Goal: Information Seeking & Learning: Learn about a topic

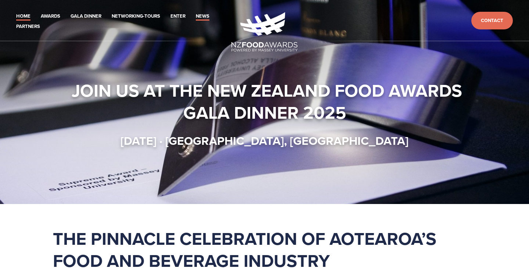
click at [200, 16] on link "News" at bounding box center [203, 16] width 14 height 8
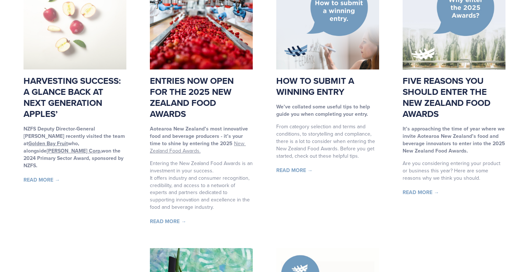
scroll to position [473, 0]
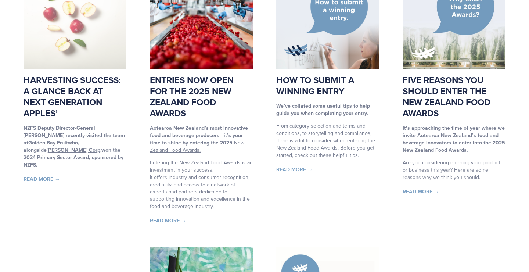
click at [43, 22] on img at bounding box center [75, 17] width 103 height 103
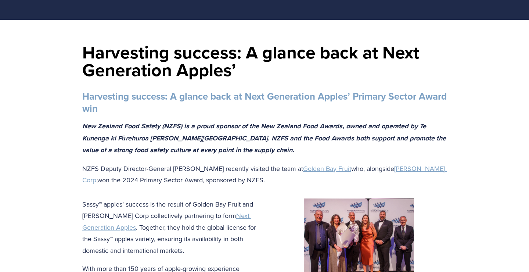
scroll to position [80, 0]
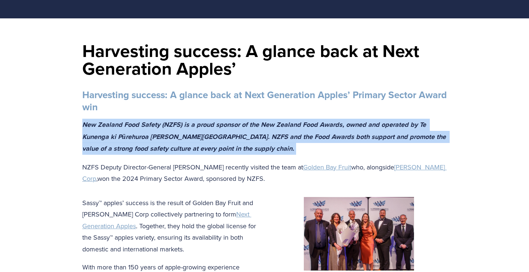
drag, startPoint x: 250, startPoint y: 149, endPoint x: 91, endPoint y: 132, distance: 160.0
copy p "New Zealand Food Safety (NZFS) is a proud sponsor of the New Zealand Food Award…"
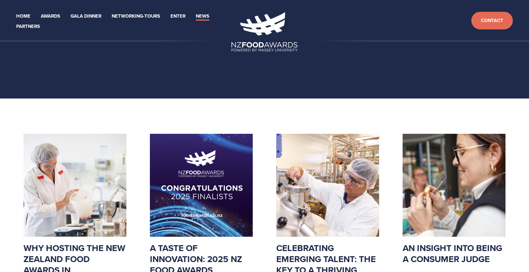
scroll to position [473, 0]
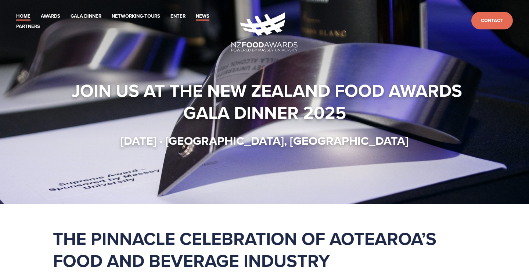
click at [205, 16] on link "News" at bounding box center [203, 16] width 14 height 8
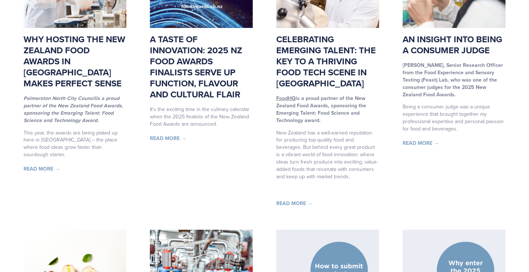
scroll to position [210, 0]
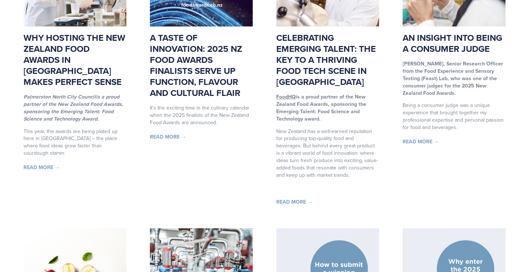
drag, startPoint x: 101, startPoint y: 106, endPoint x: 57, endPoint y: 101, distance: 44.0
click at [57, 101] on p "Palmerston North City Council is a proud partner of the New Zealand Food Awards…" at bounding box center [75, 107] width 103 height 29
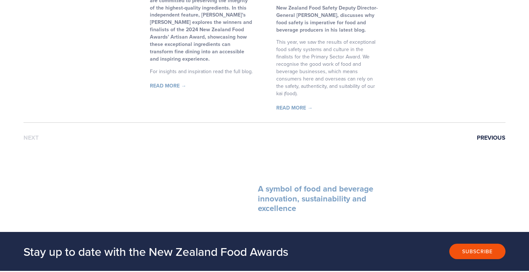
scroll to position [802, 0]
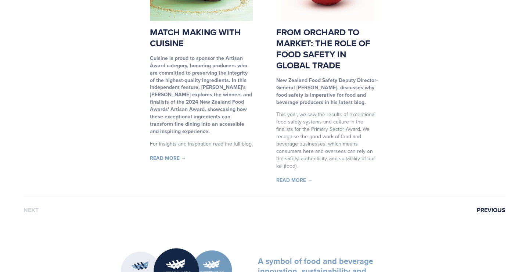
click at [503, 207] on link "Previous" at bounding box center [491, 210] width 29 height 7
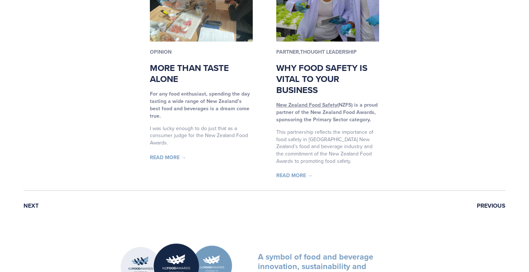
scroll to position [811, 0]
click at [31, 203] on link "Next" at bounding box center [31, 206] width 15 height 7
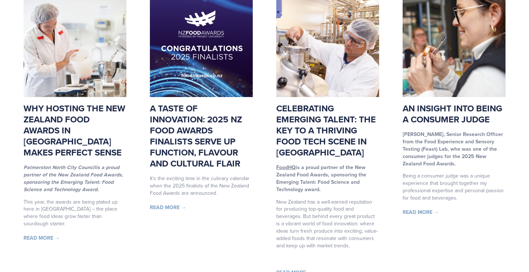
scroll to position [140, 0]
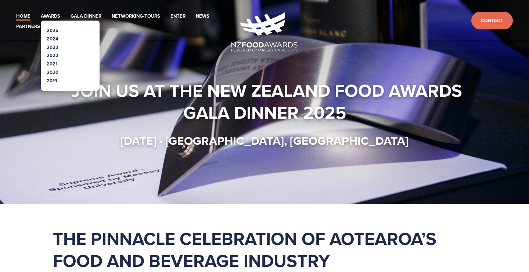
click at [60, 29] on li "2025" at bounding box center [70, 30] width 47 height 8
click at [53, 31] on link "2025" at bounding box center [53, 30] width 12 height 7
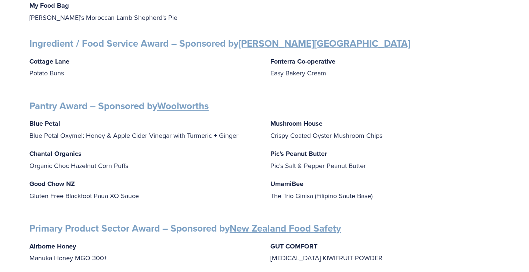
scroll to position [849, 0]
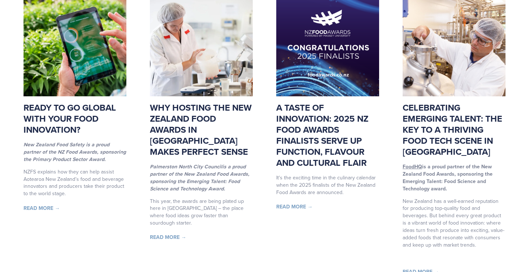
scroll to position [139, 0]
